Goal: Task Accomplishment & Management: Manage account settings

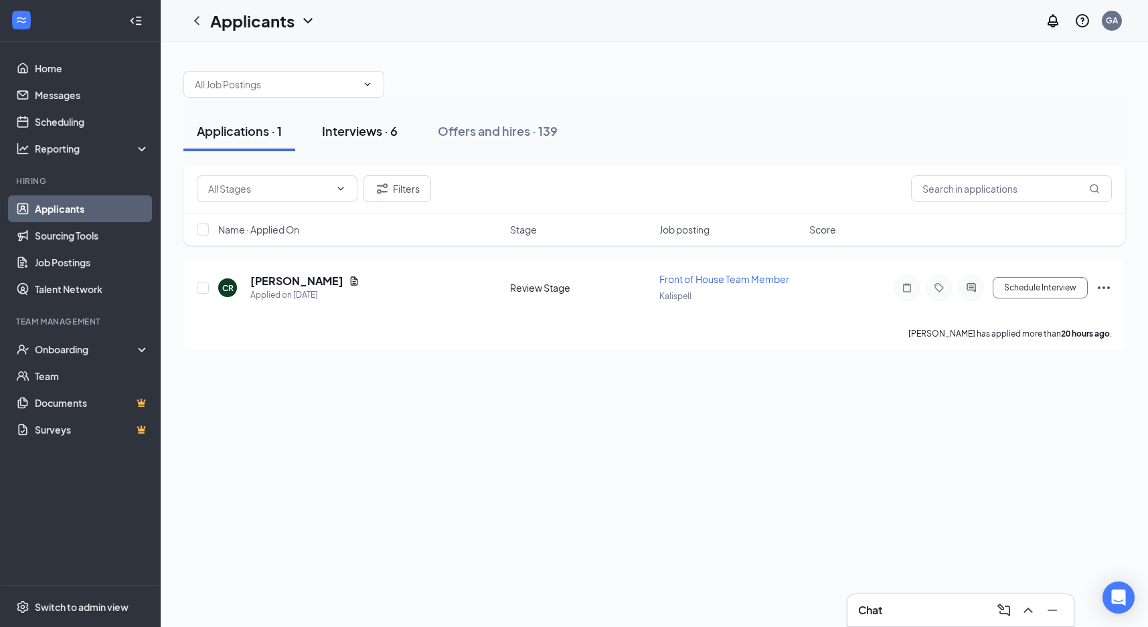
click at [365, 131] on div "Interviews · 6" at bounding box center [360, 131] width 76 height 17
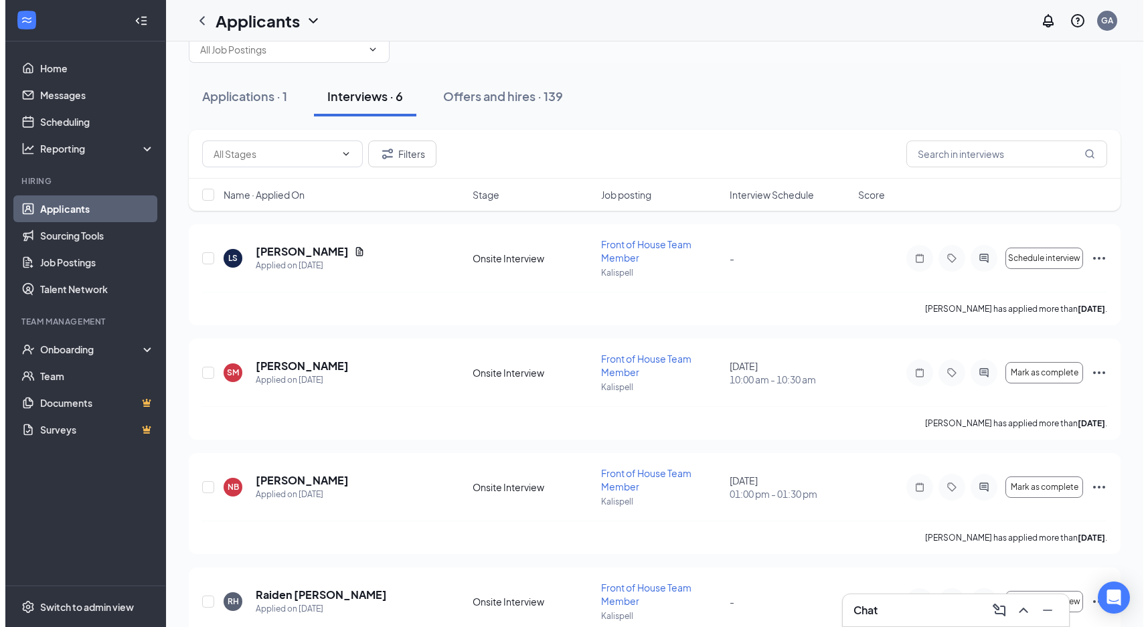
scroll to position [67, 0]
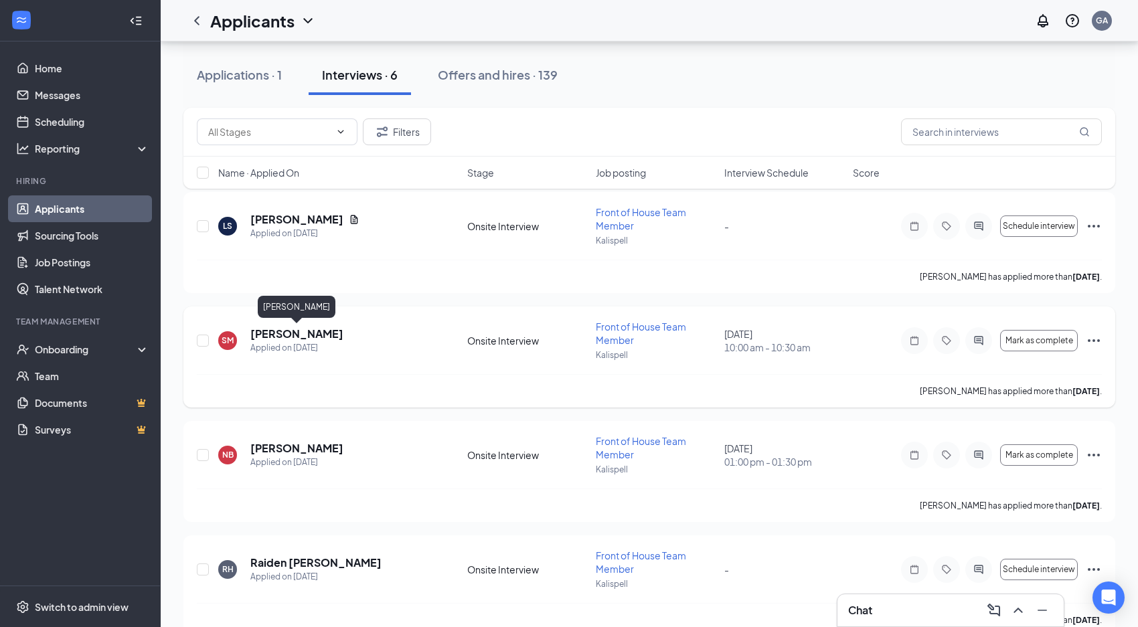
click at [279, 331] on h5 "[PERSON_NAME]" at bounding box center [296, 334] width 93 height 15
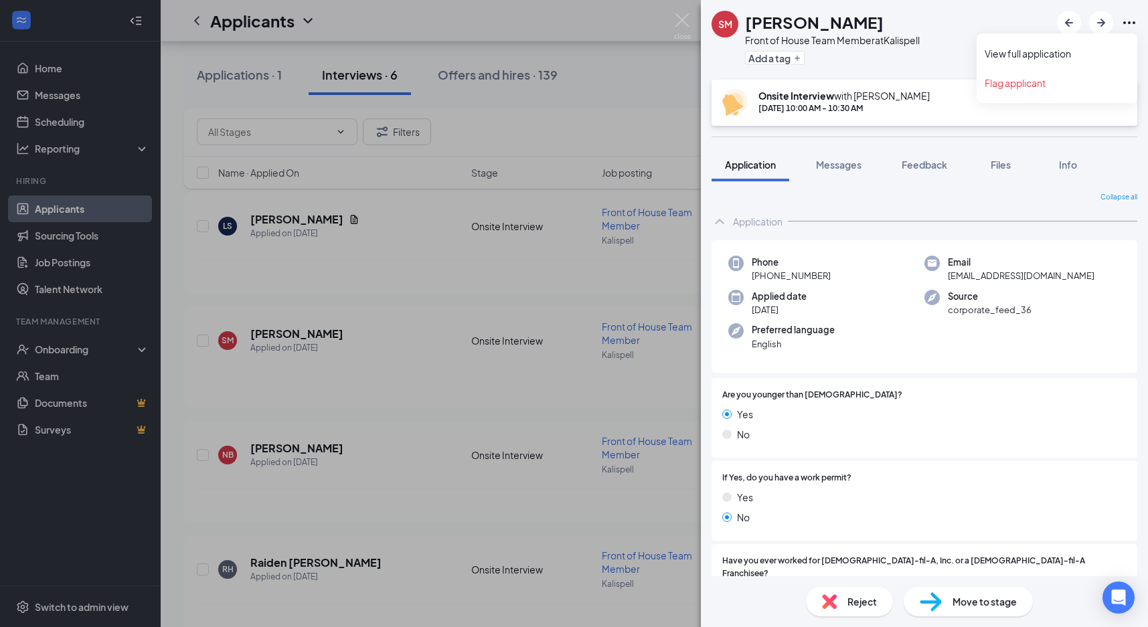
click at [1127, 19] on icon "Ellipses" at bounding box center [1129, 23] width 16 height 16
click at [1057, 51] on link "View full application" at bounding box center [1057, 53] width 145 height 13
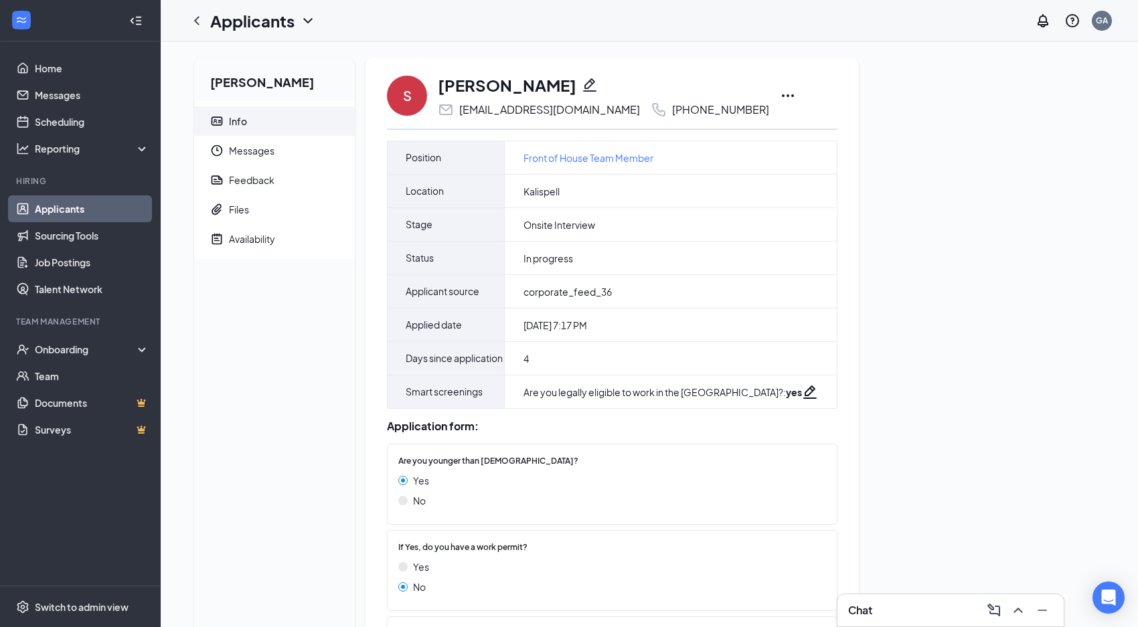
click at [780, 92] on icon "Ellipses" at bounding box center [788, 96] width 16 height 16
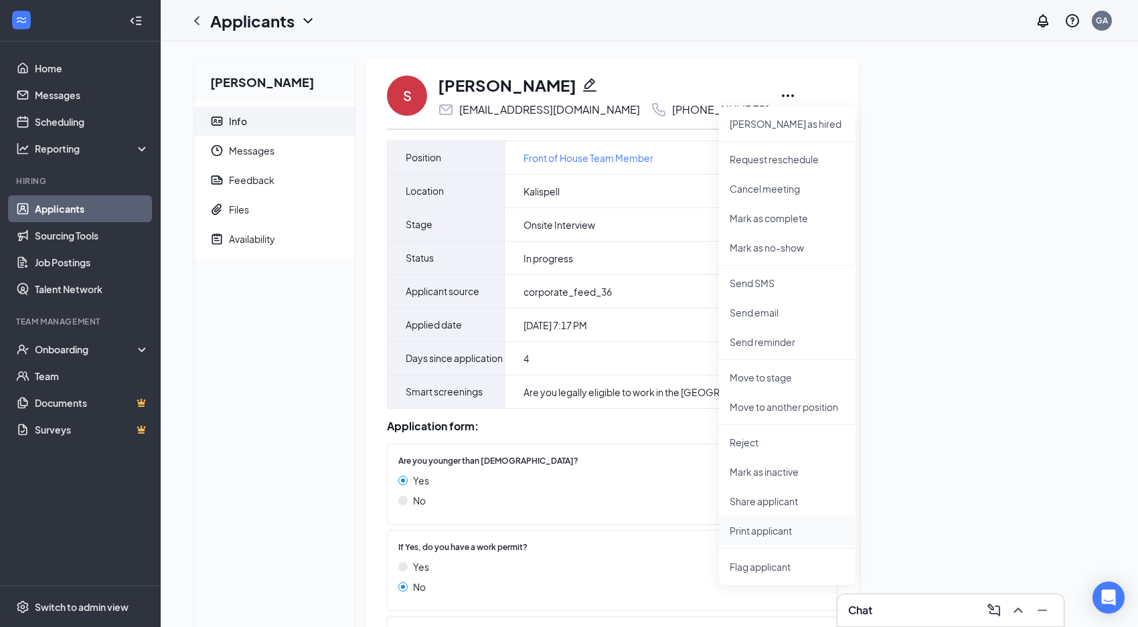
click at [749, 533] on p "Print applicant" at bounding box center [787, 530] width 115 height 13
